Goal: Task Accomplishment & Management: Use online tool/utility

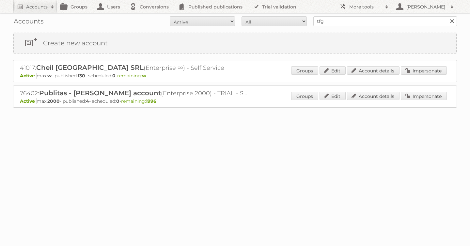
type input "tfg media"
click at [447, 16] on input "Search" at bounding box center [452, 21] width 10 height 10
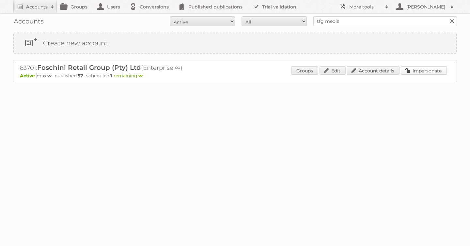
click at [415, 69] on link "Impersonate" at bounding box center [424, 70] width 46 height 8
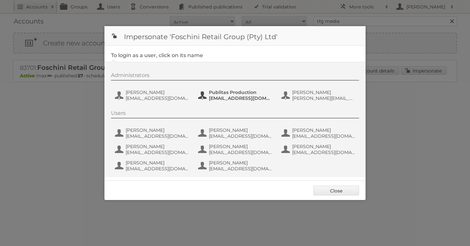
click at [235, 91] on span "Publitas Production" at bounding box center [240, 93] width 63 height 6
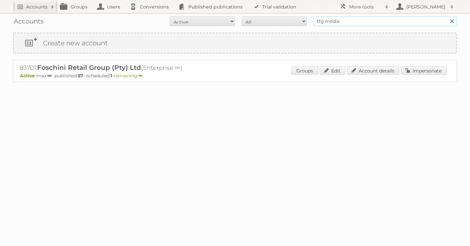
drag, startPoint x: 348, startPoint y: 23, endPoint x: 225, endPoint y: 17, distance: 123.3
click at [225, 17] on form "All Active Expired Pending All Paid Trials Self service tfg media Search" at bounding box center [235, 21] width 444 height 10
type input "etos"
click at [447, 16] on input "Search" at bounding box center [452, 21] width 10 height 10
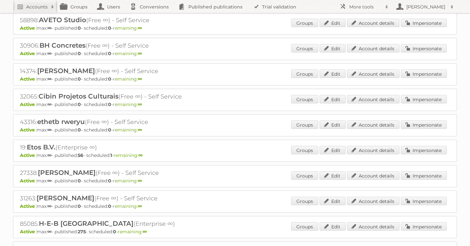
scroll to position [153, 0]
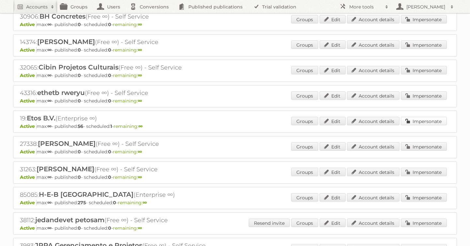
click at [416, 120] on link "Impersonate" at bounding box center [424, 121] width 46 height 8
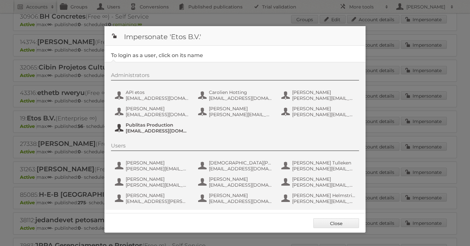
click at [160, 132] on span "[EMAIL_ADDRESS][DOMAIN_NAME]" at bounding box center [157, 131] width 63 height 6
